Goal: Navigation & Orientation: Find specific page/section

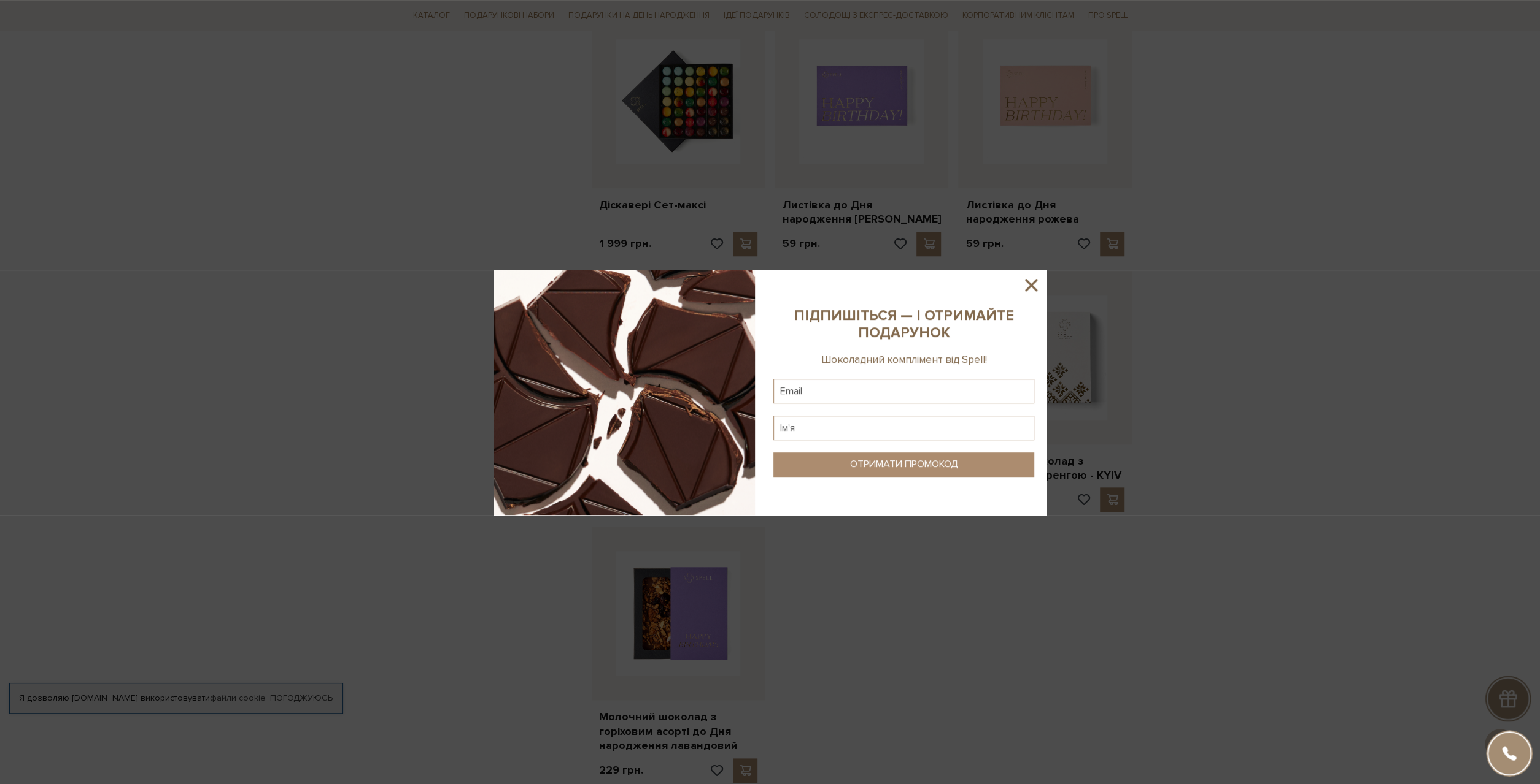
scroll to position [1403, 0]
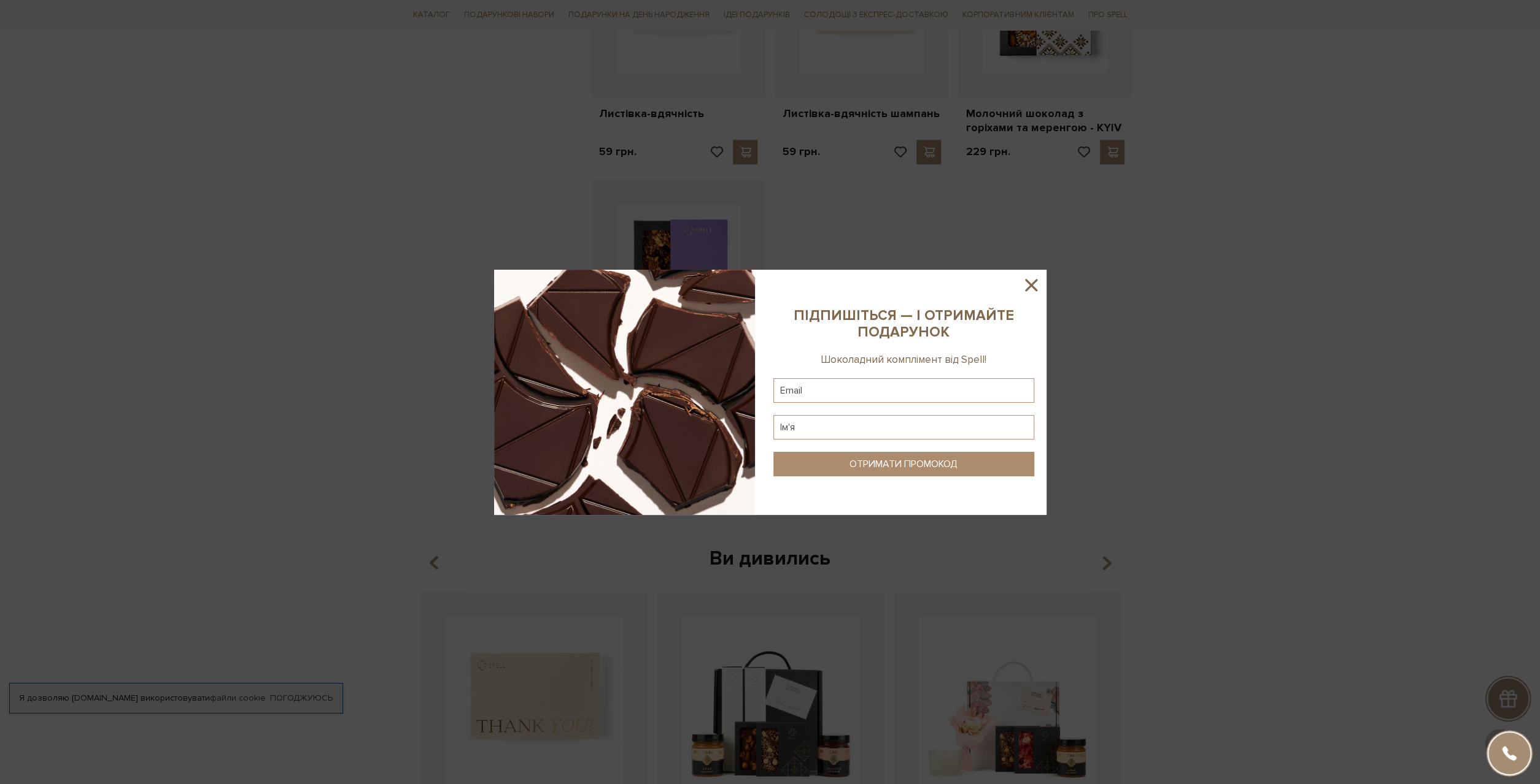
click at [1032, 275] on icon at bounding box center [1030, 285] width 21 height 21
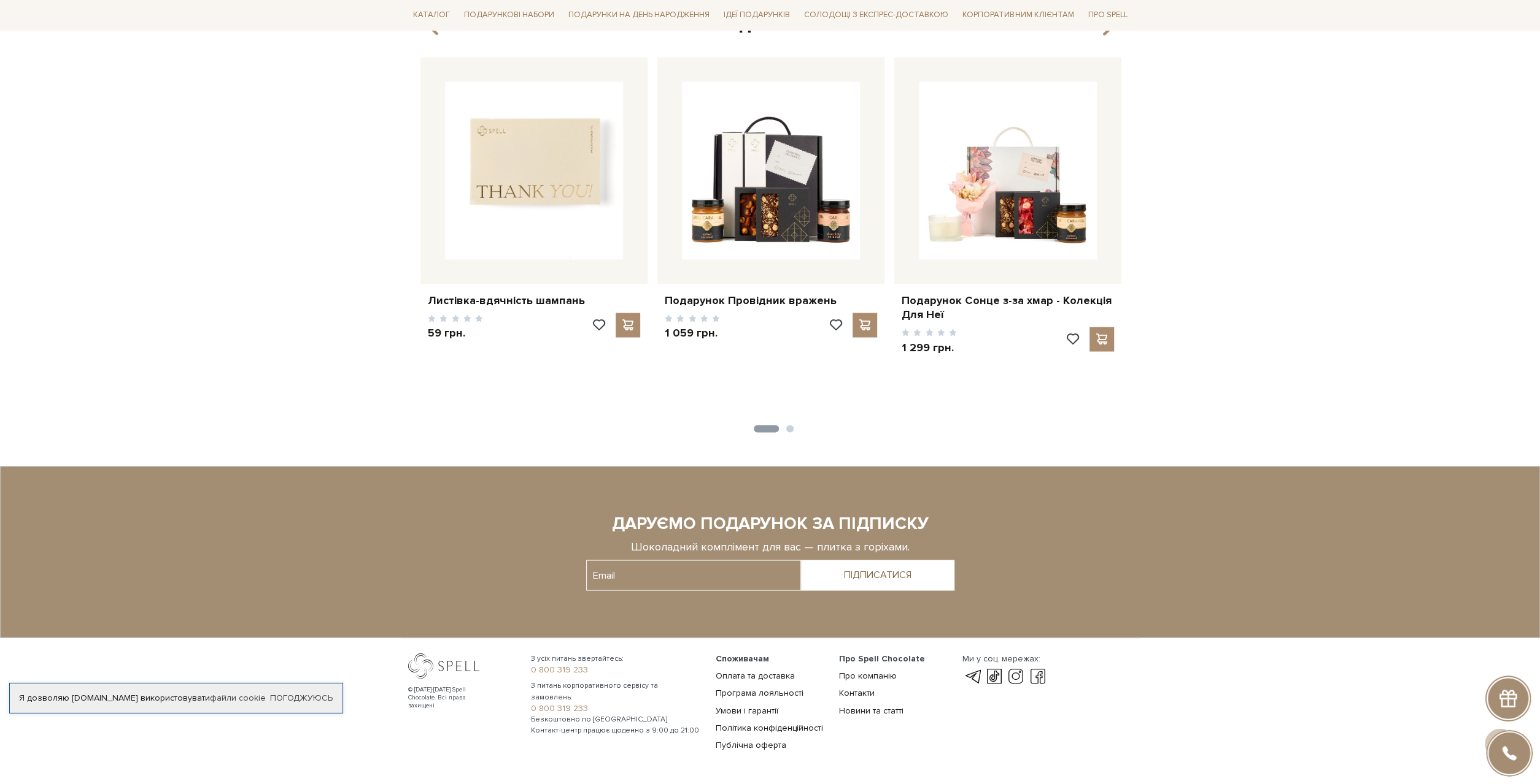
scroll to position [1967, 0]
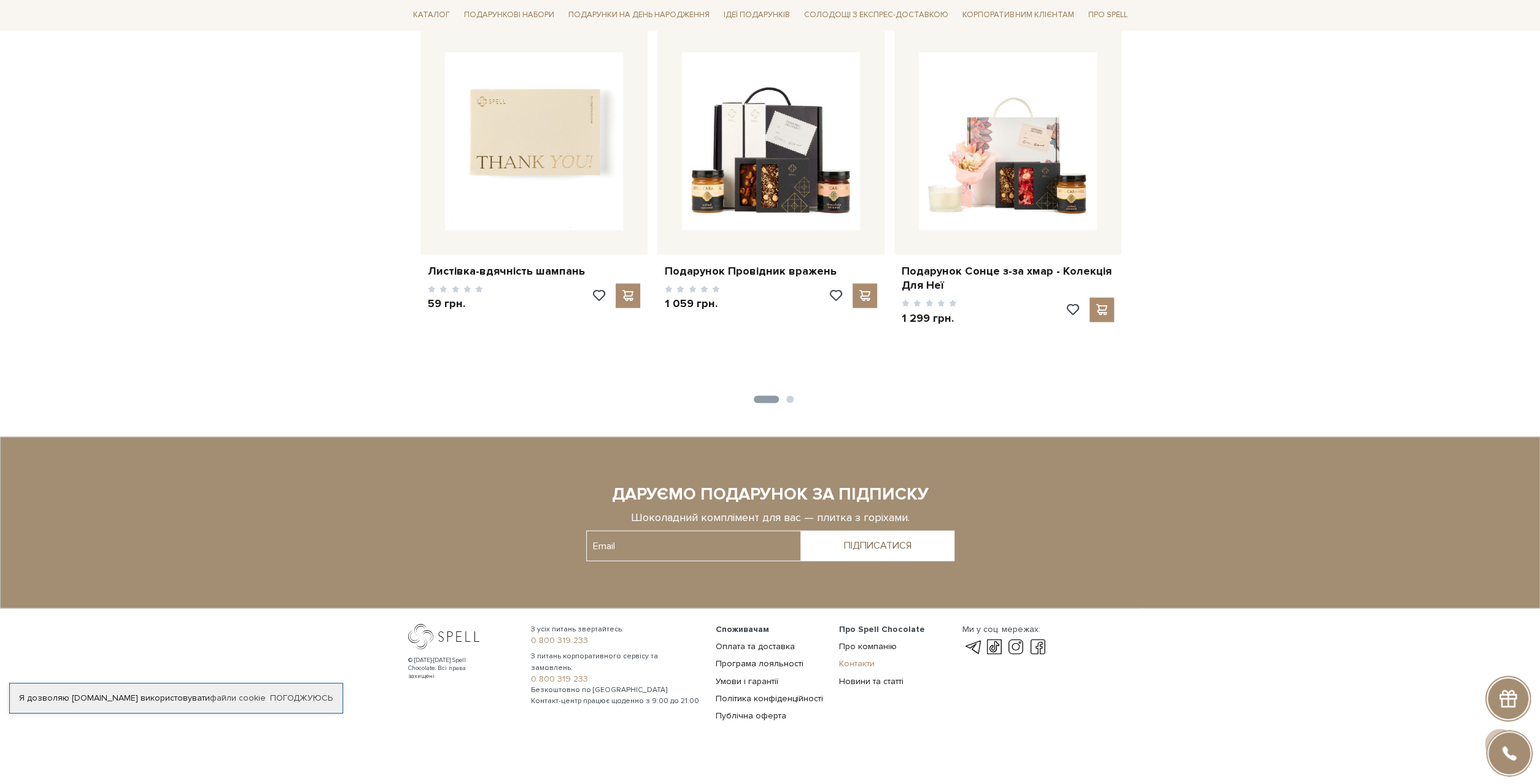
click at [862, 658] on link "Контакти" at bounding box center [856, 663] width 36 height 10
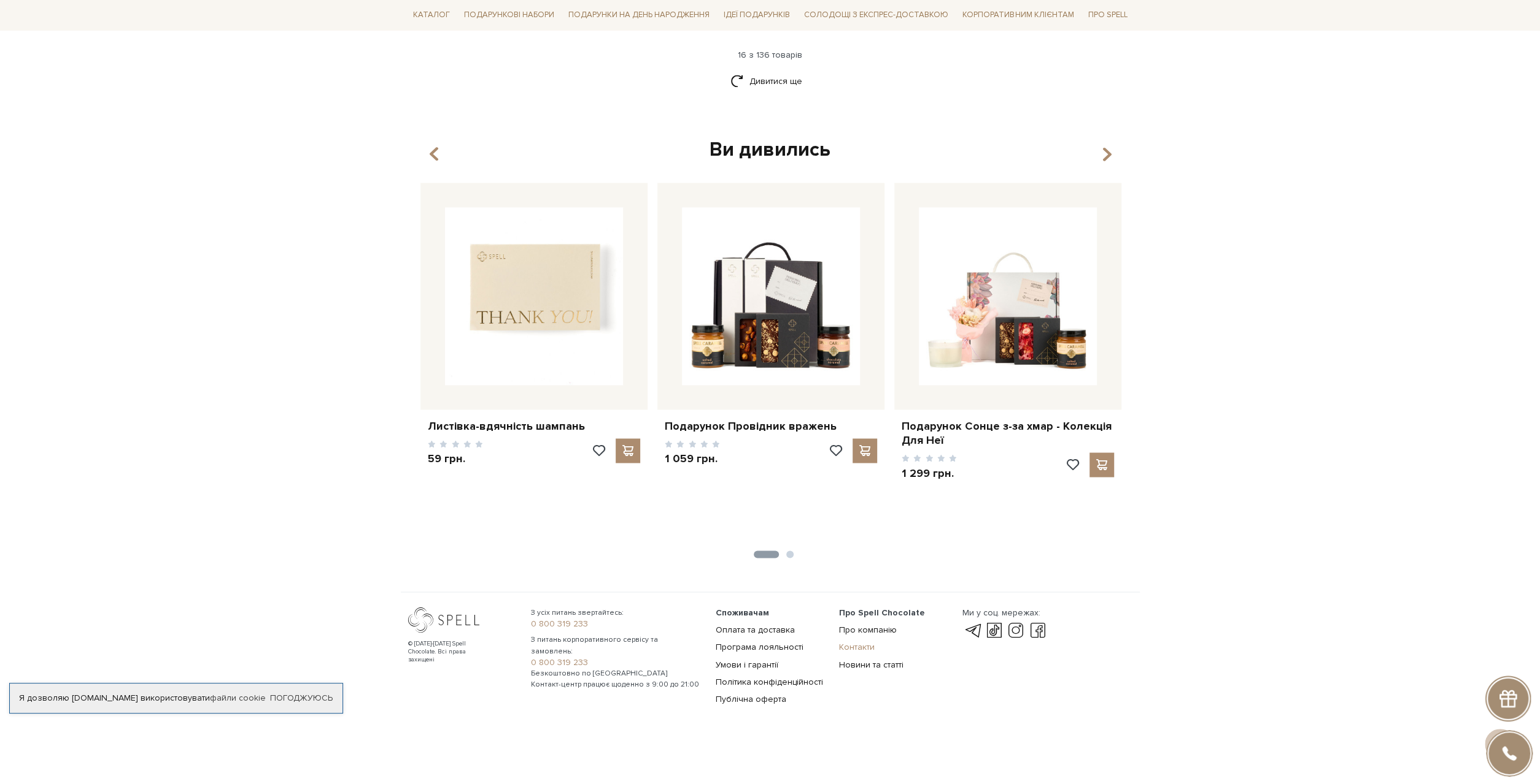
scroll to position [1796, 0]
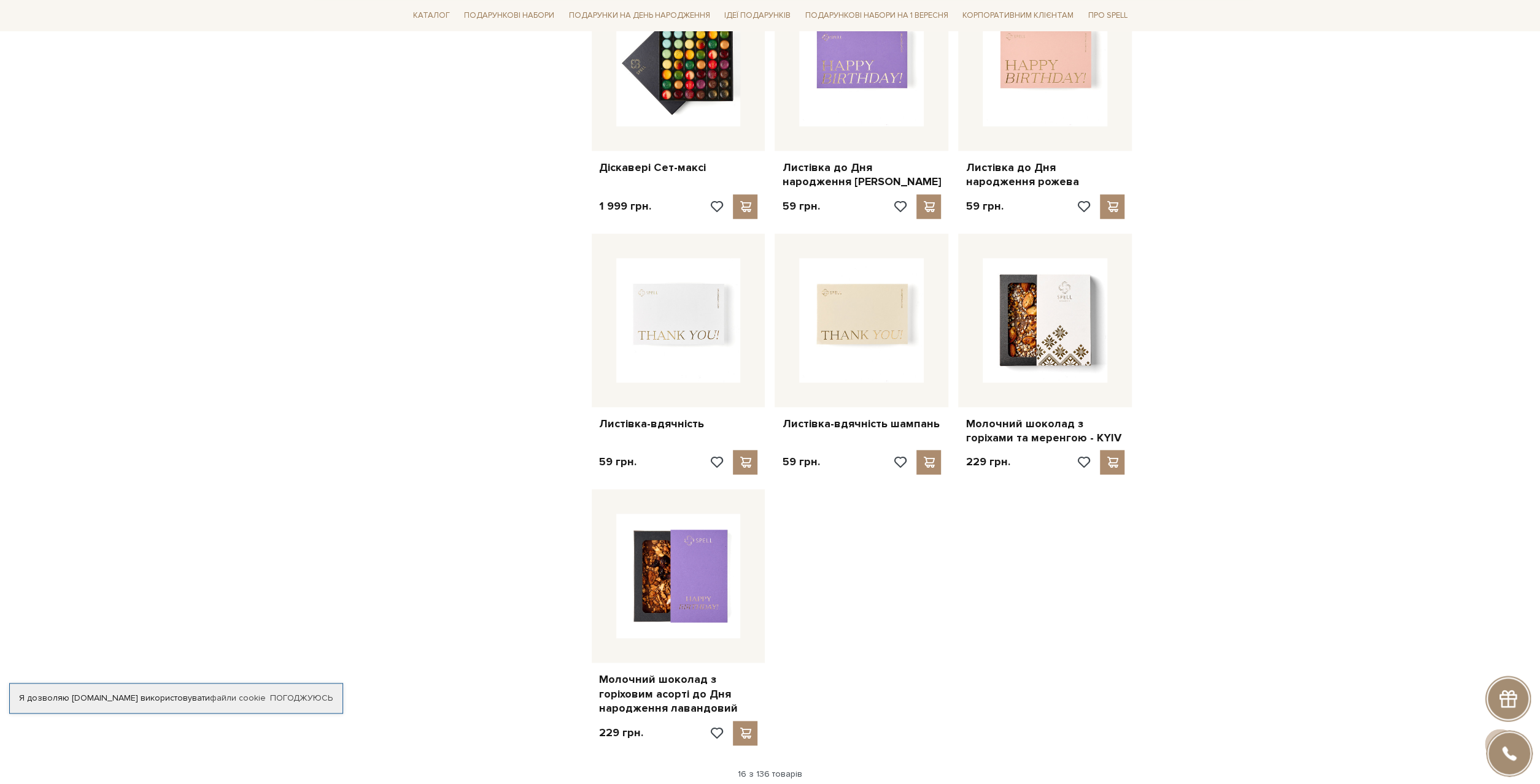
scroll to position [1083, 0]
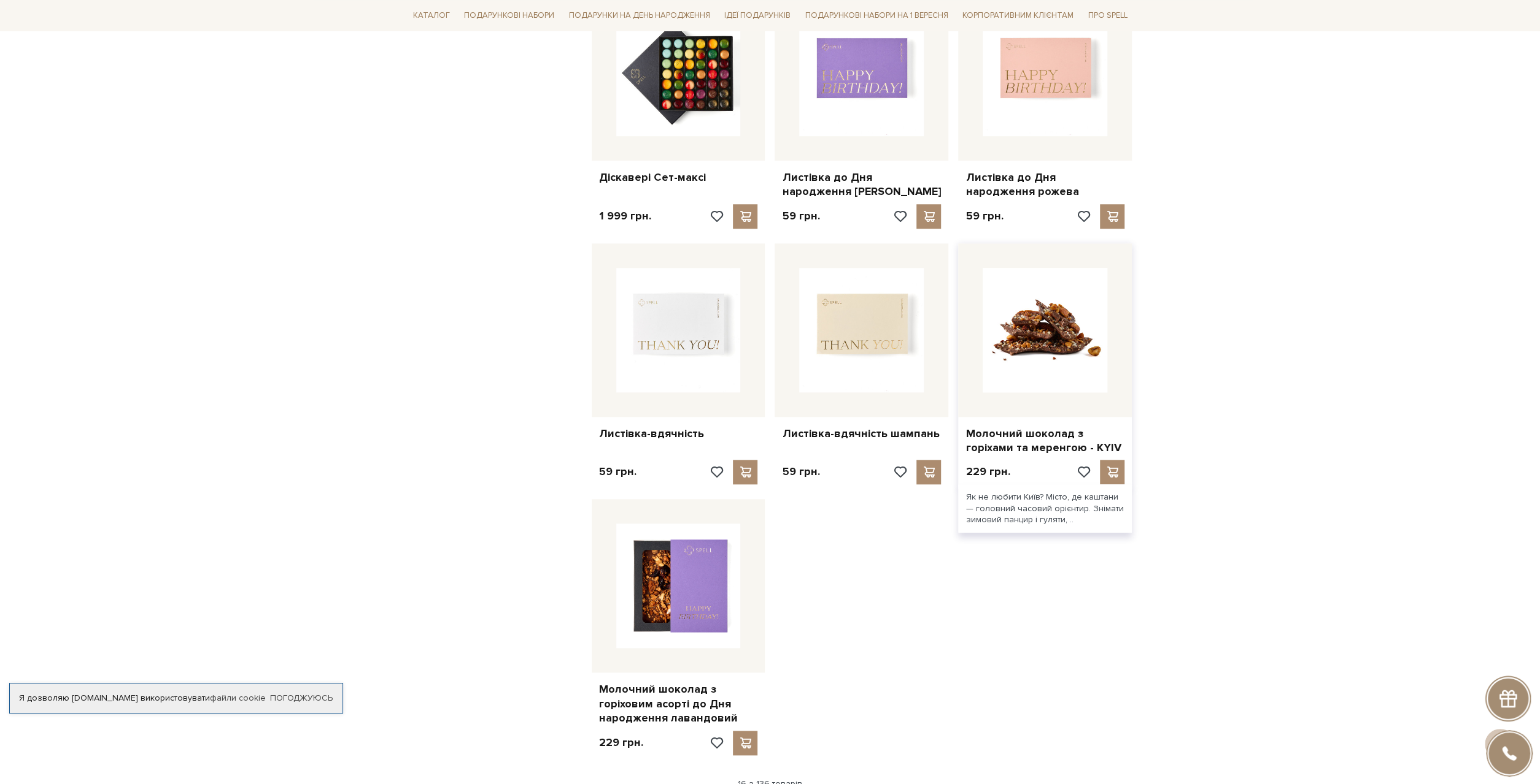
click at [1031, 317] on img at bounding box center [1044, 330] width 125 height 125
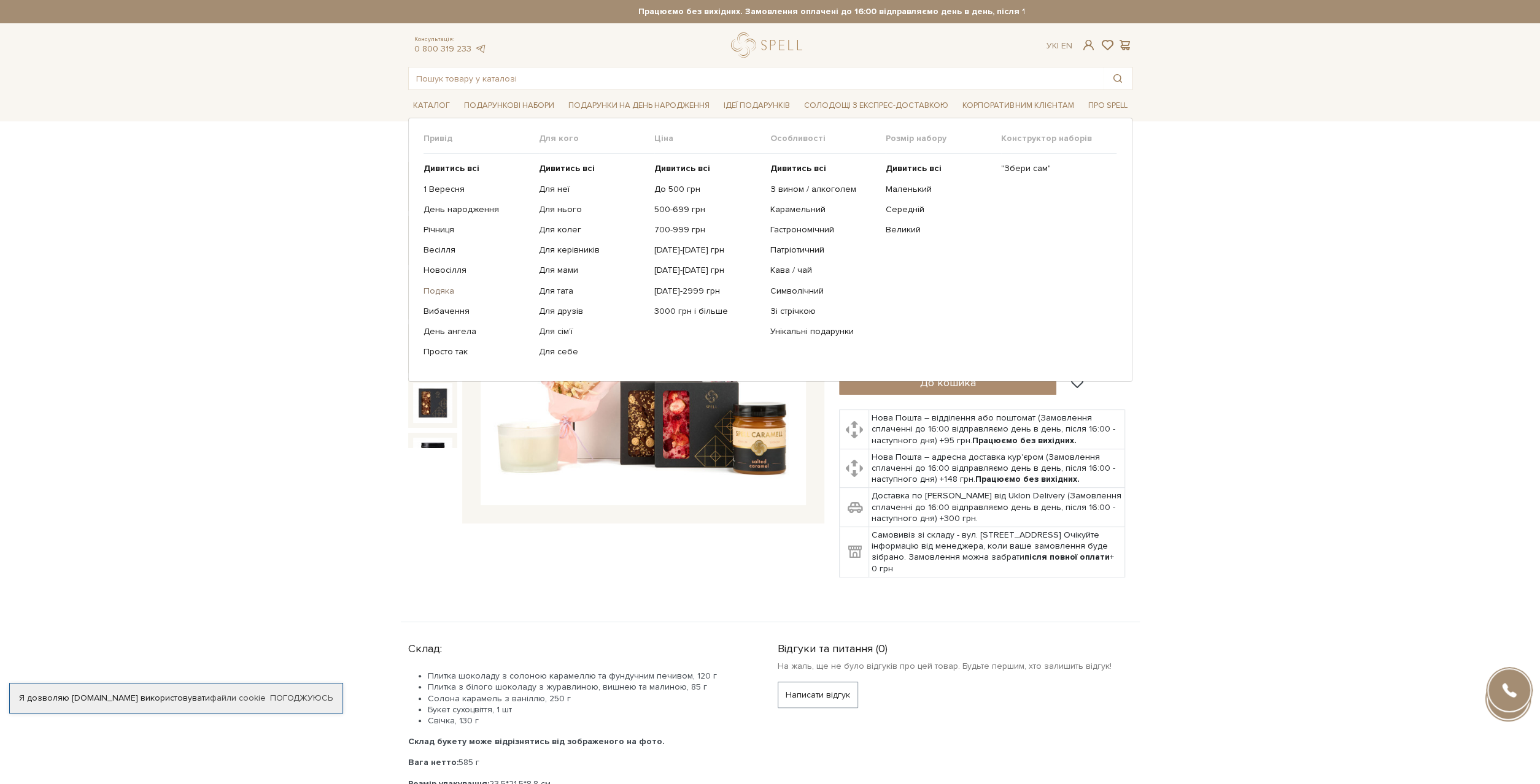
click at [438, 288] on link "Подяка" at bounding box center [477, 291] width 106 height 11
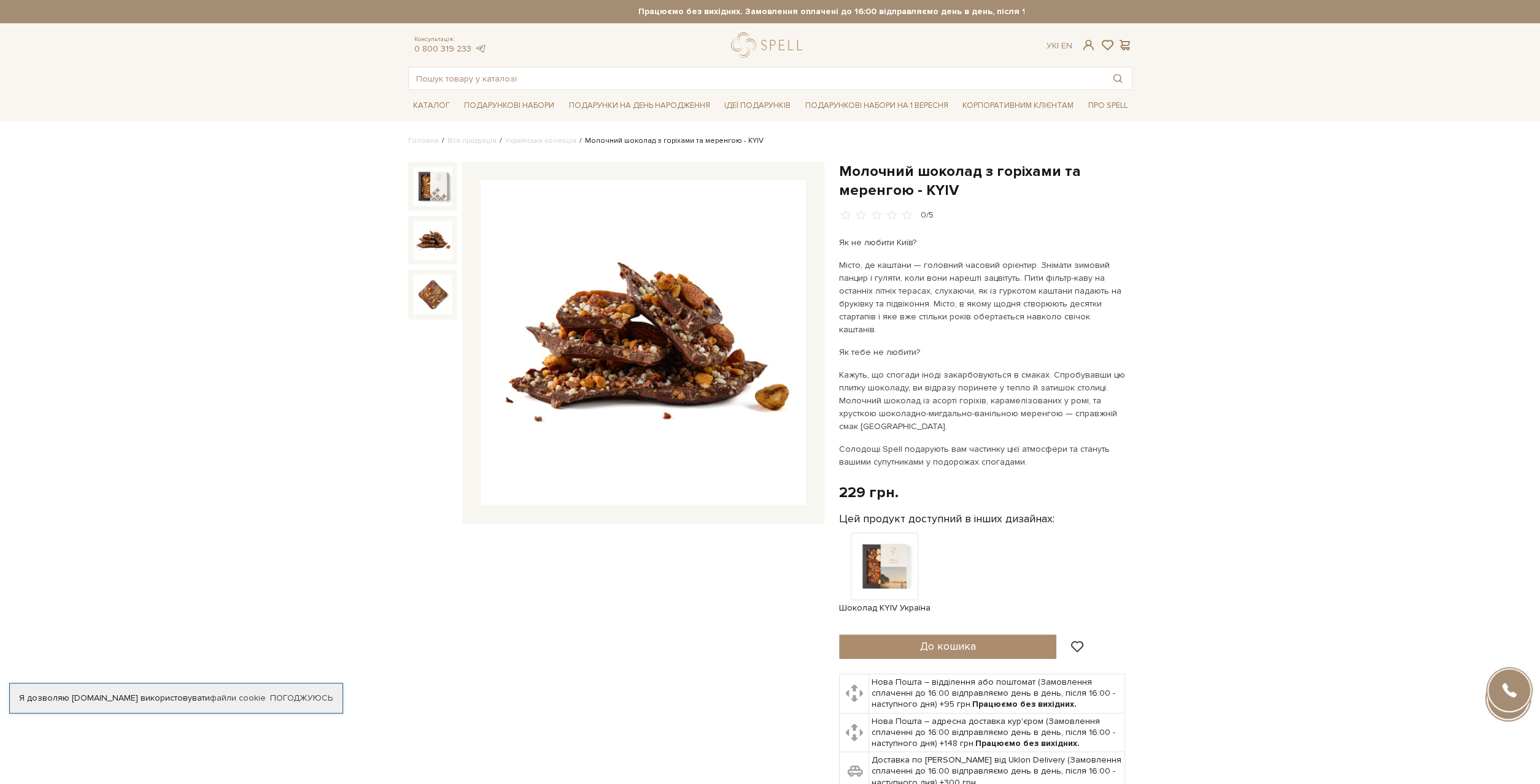
click at [430, 250] on img at bounding box center [432, 240] width 39 height 39
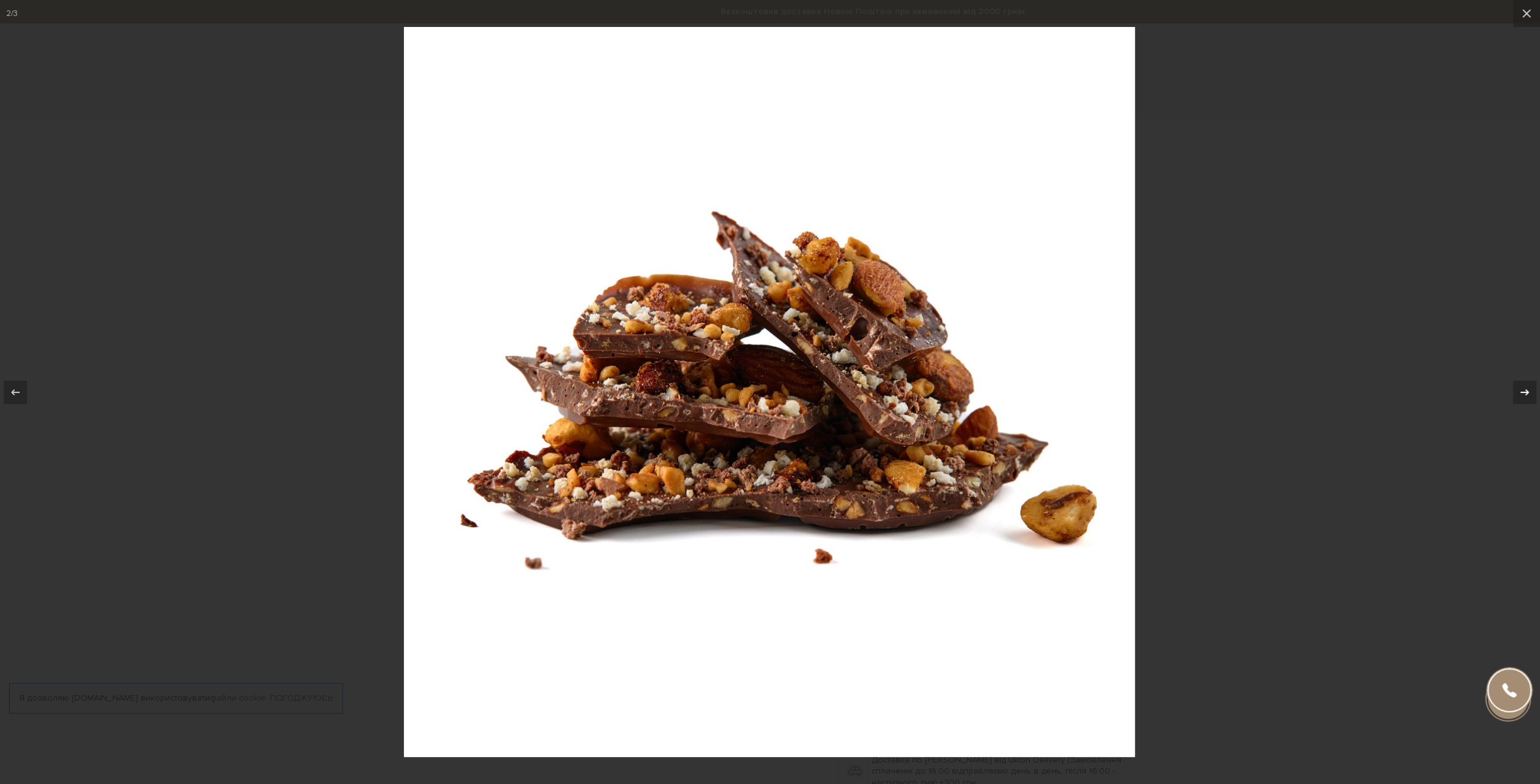
click at [1519, 394] on icon at bounding box center [1524, 392] width 15 height 15
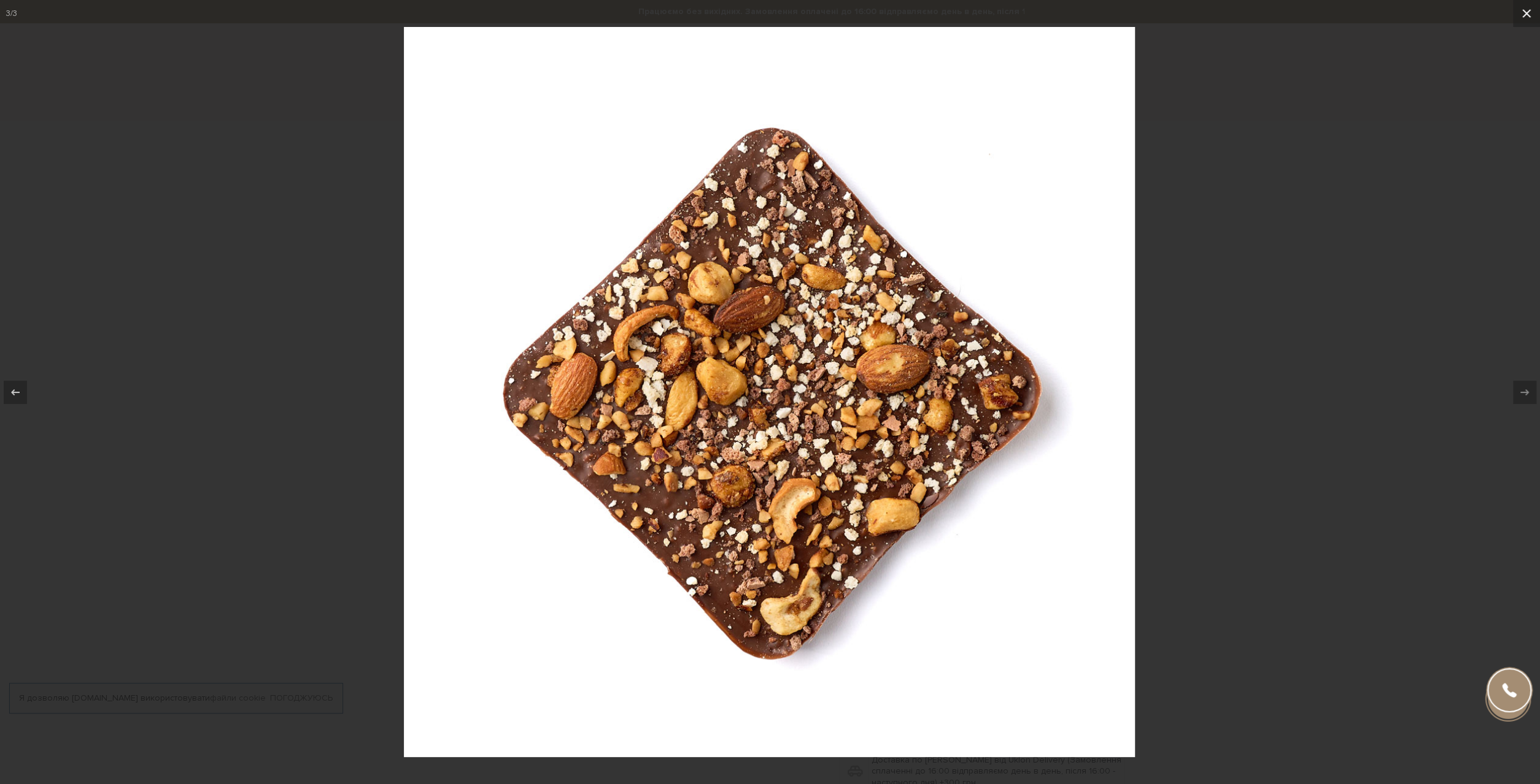
click at [1527, 16] on icon at bounding box center [1526, 13] width 15 height 15
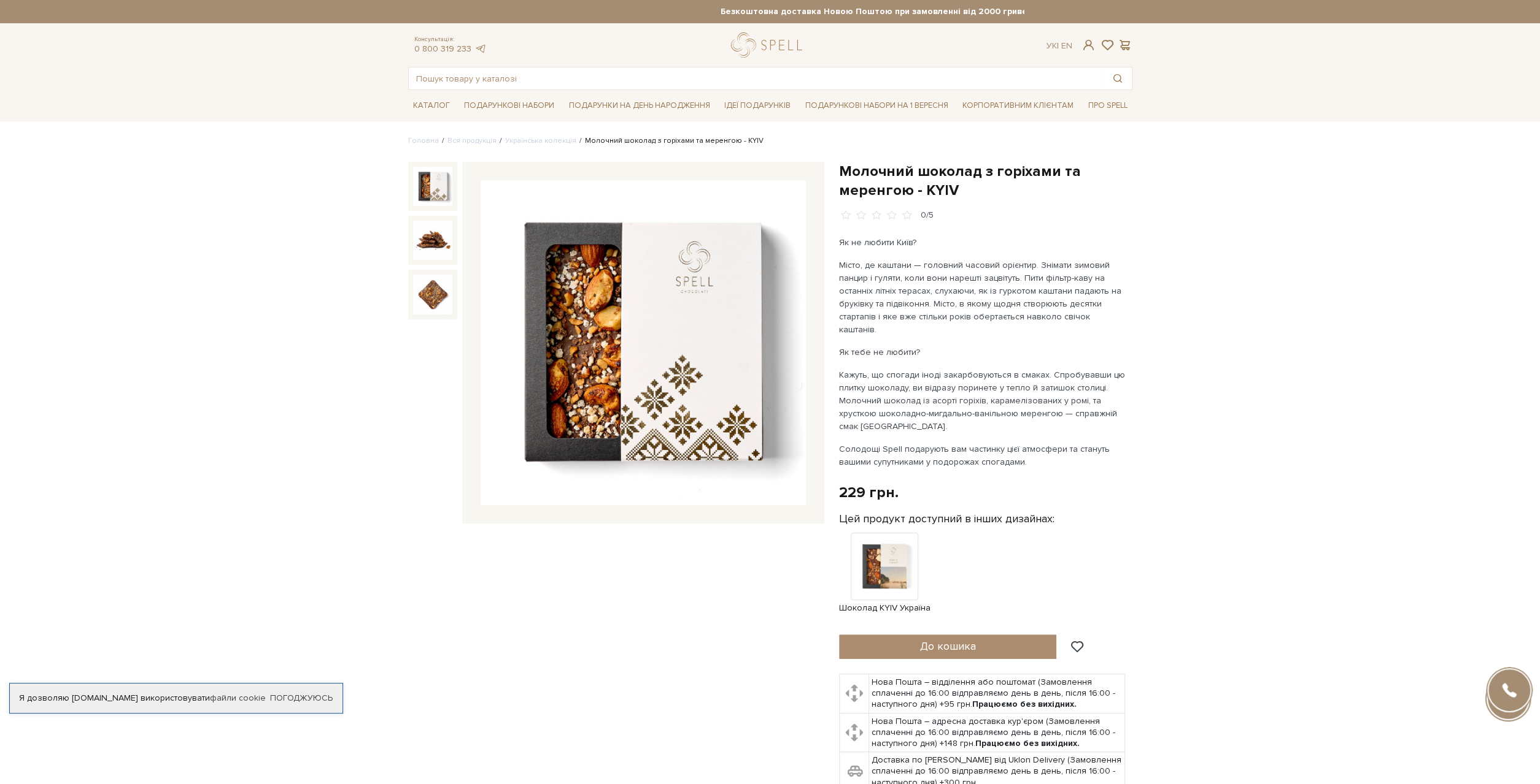
click at [438, 190] on img at bounding box center [432, 186] width 39 height 39
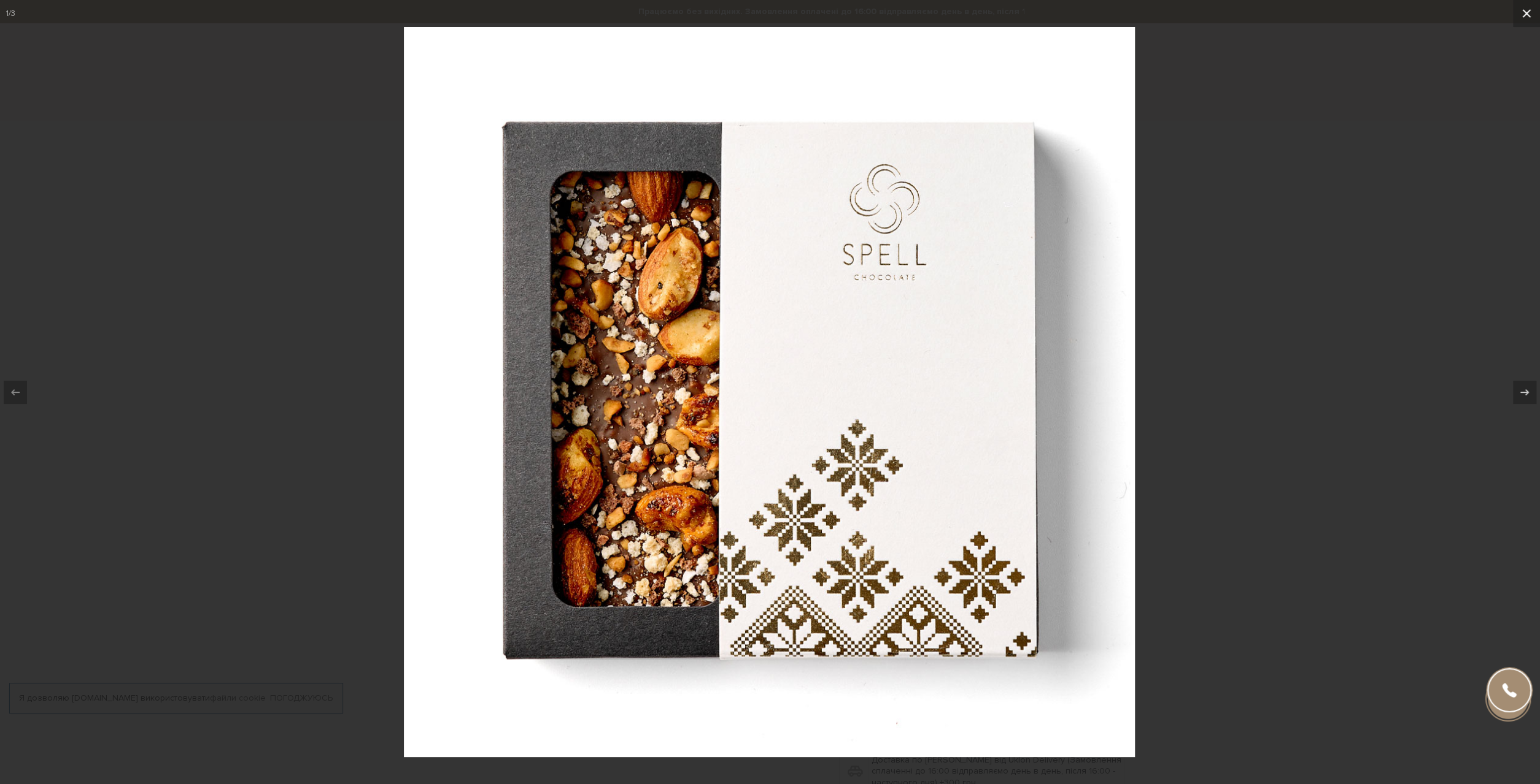
click at [1537, 7] on button at bounding box center [1526, 13] width 27 height 27
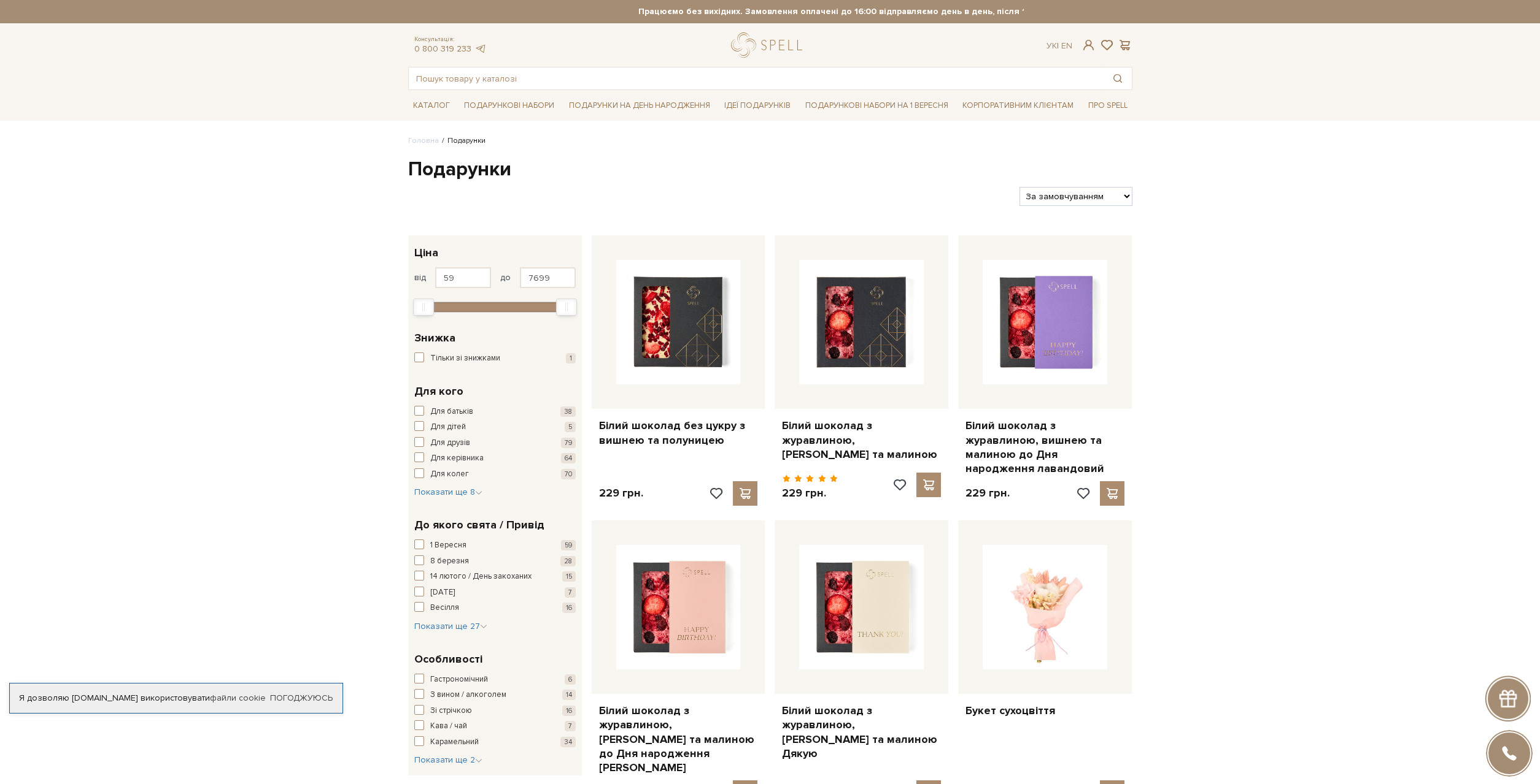
scroll to position [1083, 0]
